Goal: Task Accomplishment & Management: Manage account settings

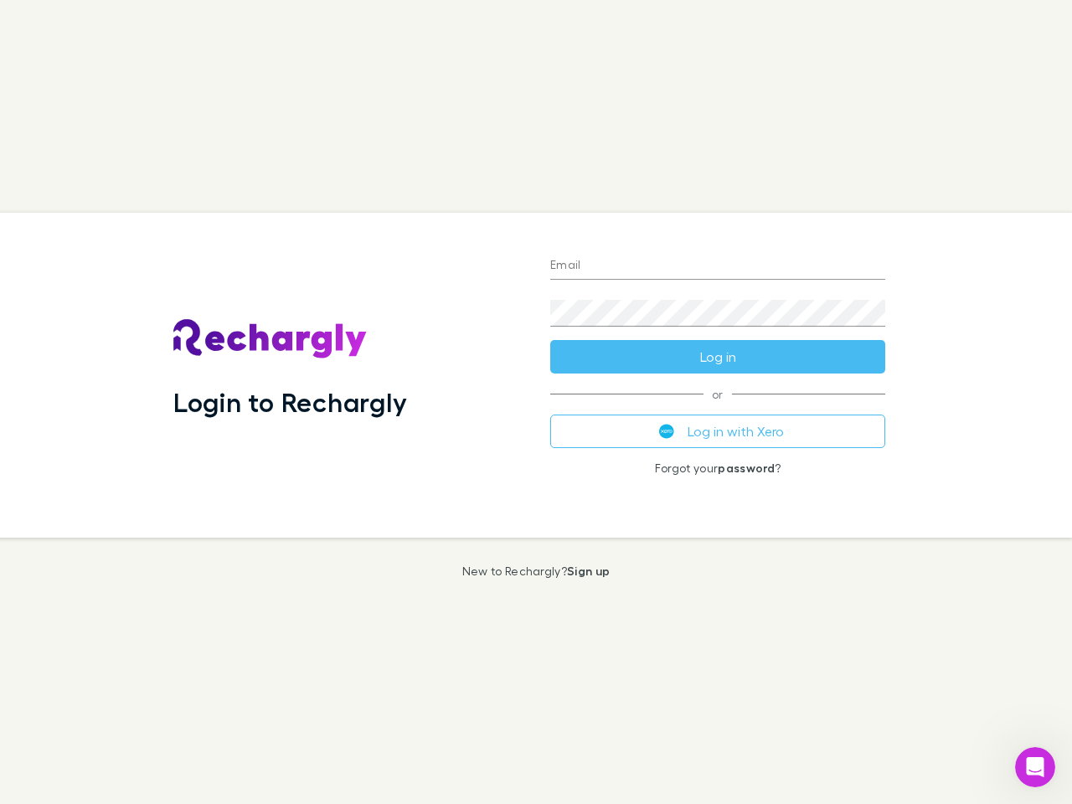
click at [536, 402] on div "Login to Rechargly" at bounding box center [348, 375] width 377 height 325
click at [718, 266] on input "Email" at bounding box center [717, 266] width 335 height 27
click at [718, 357] on button "Log in" at bounding box center [717, 357] width 335 height 34
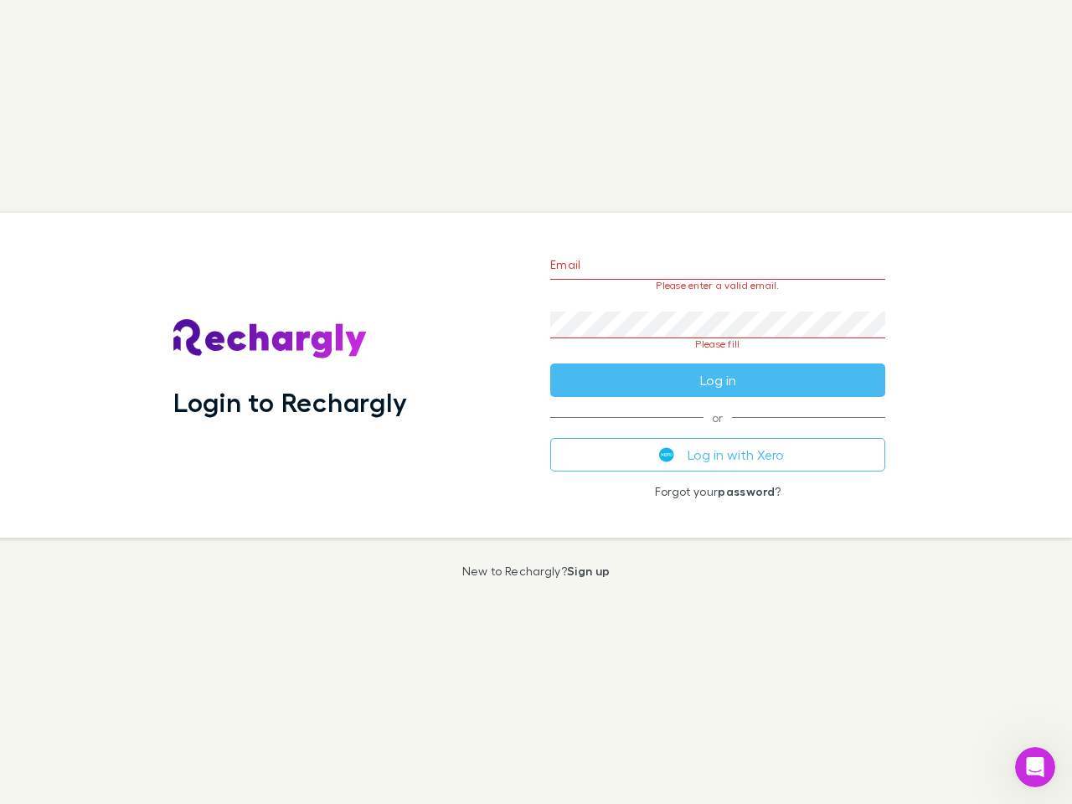
click at [718, 431] on div "Email Please enter a valid email. Password Please fill Log in or Log in with Xe…" at bounding box center [718, 375] width 362 height 325
